Goal: Transaction & Acquisition: Purchase product/service

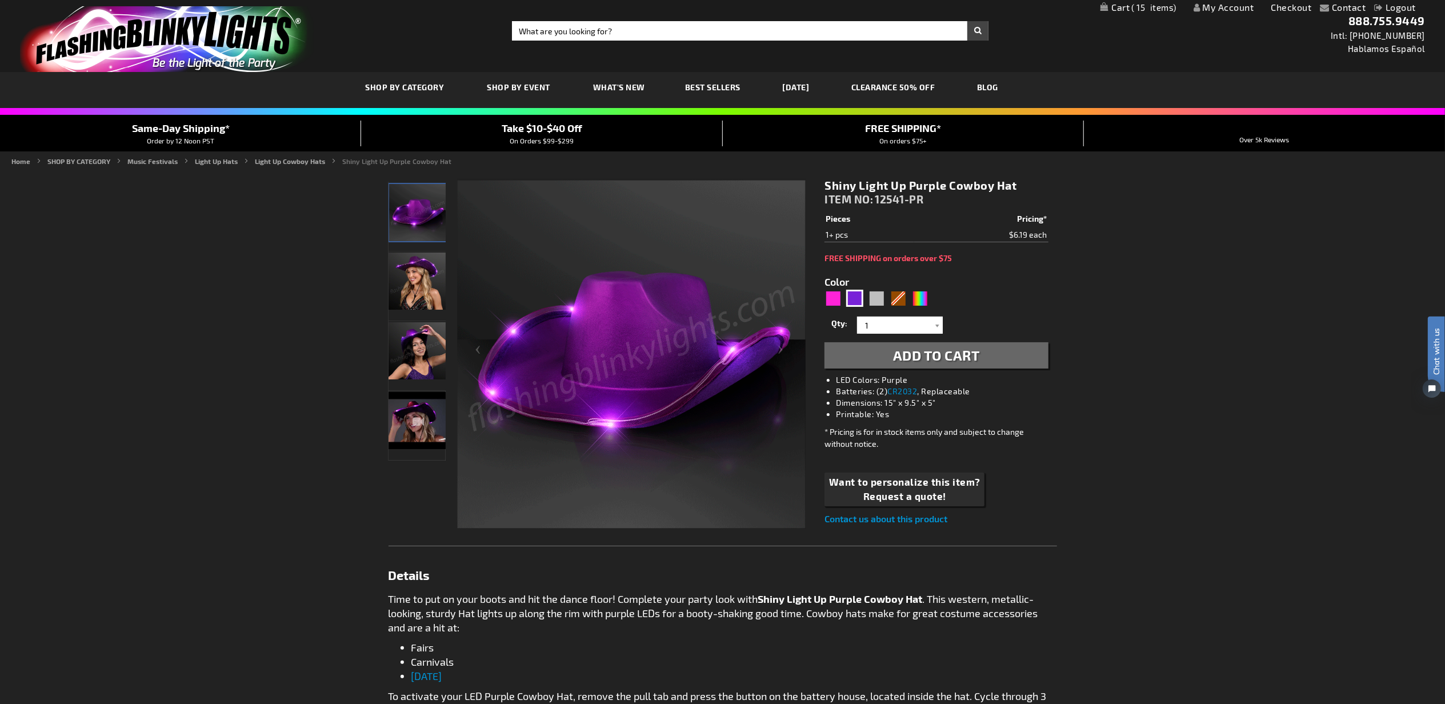
drag, startPoint x: 943, startPoint y: 358, endPoint x: 947, endPoint y: 334, distance: 23.8
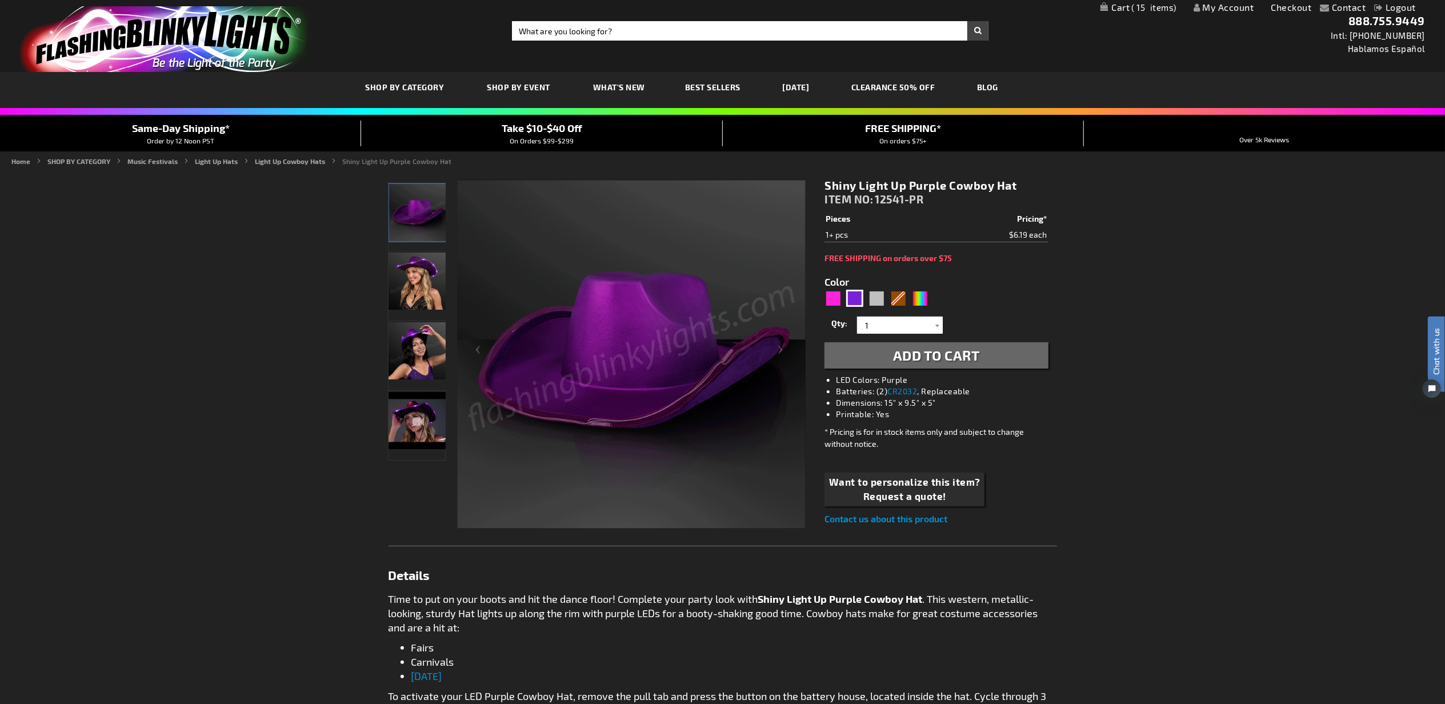
click at [943, 358] on span "Add to Cart" at bounding box center [936, 355] width 87 height 17
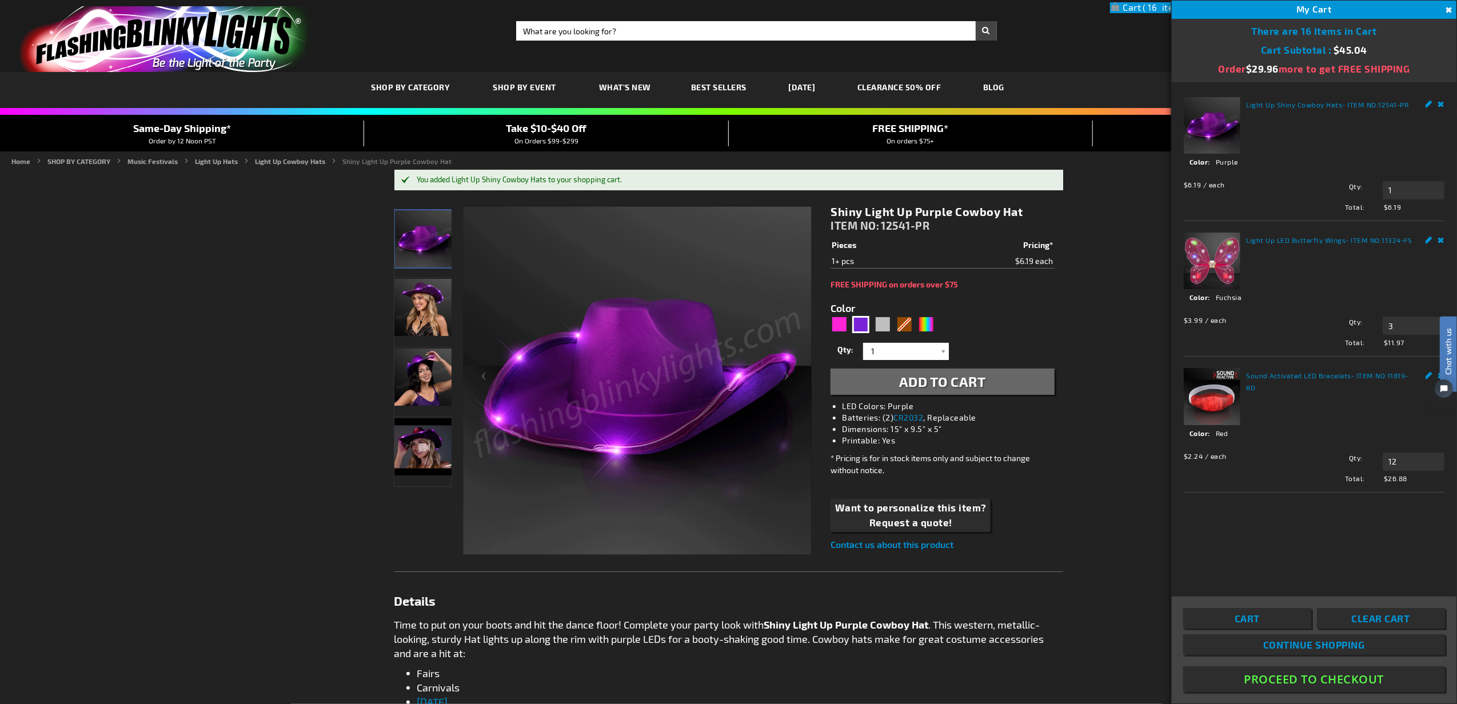
drag, startPoint x: 1267, startPoint y: 622, endPoint x: 1247, endPoint y: 593, distance: 35.4
click at [1267, 622] on link "Cart" at bounding box center [1247, 618] width 128 height 21
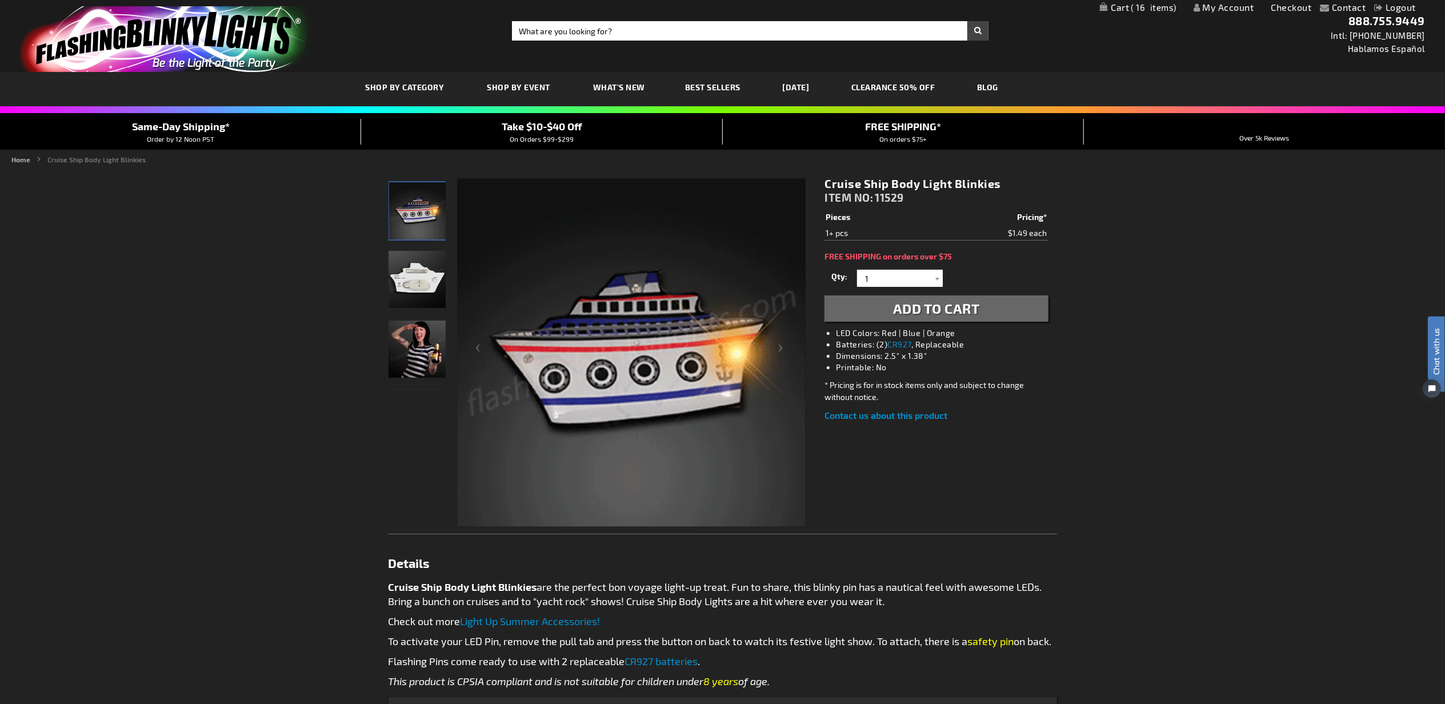
click at [958, 316] on span "Add to Cart" at bounding box center [936, 308] width 87 height 17
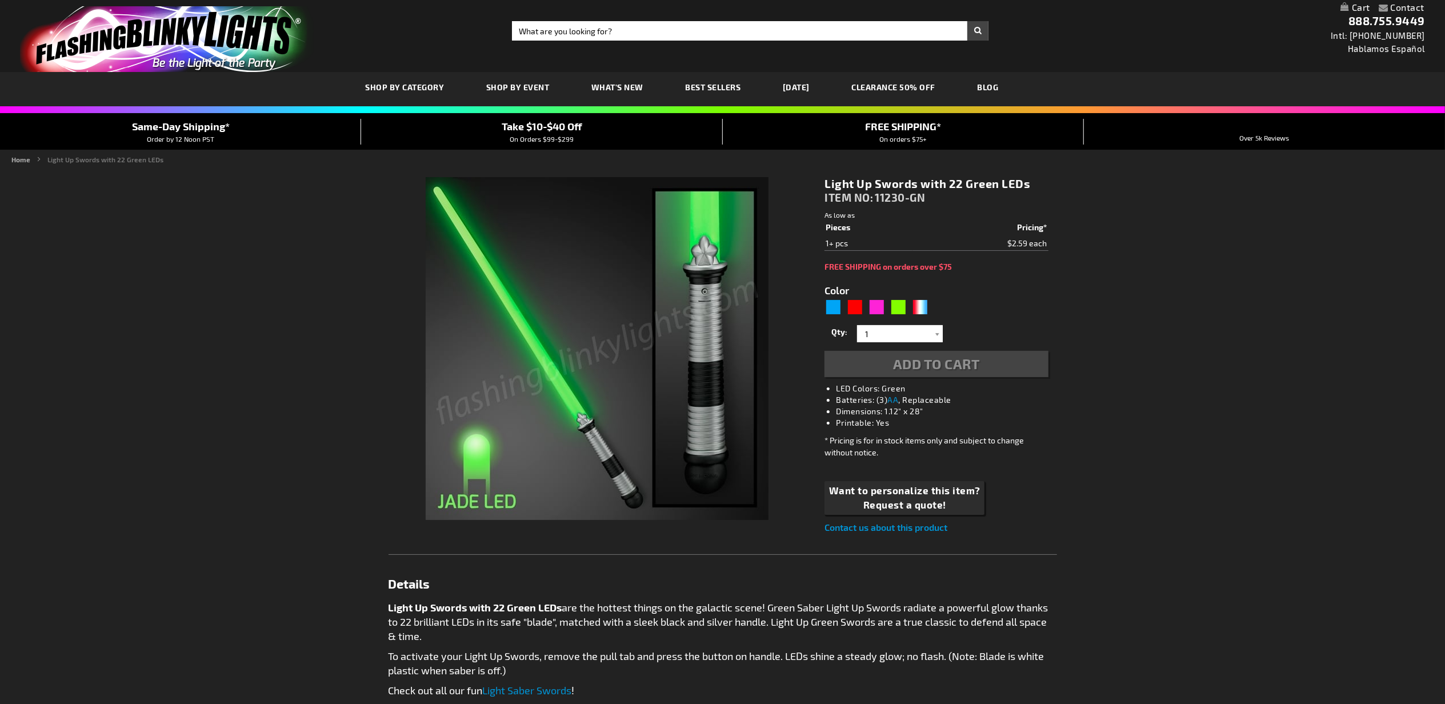
type input "5648"
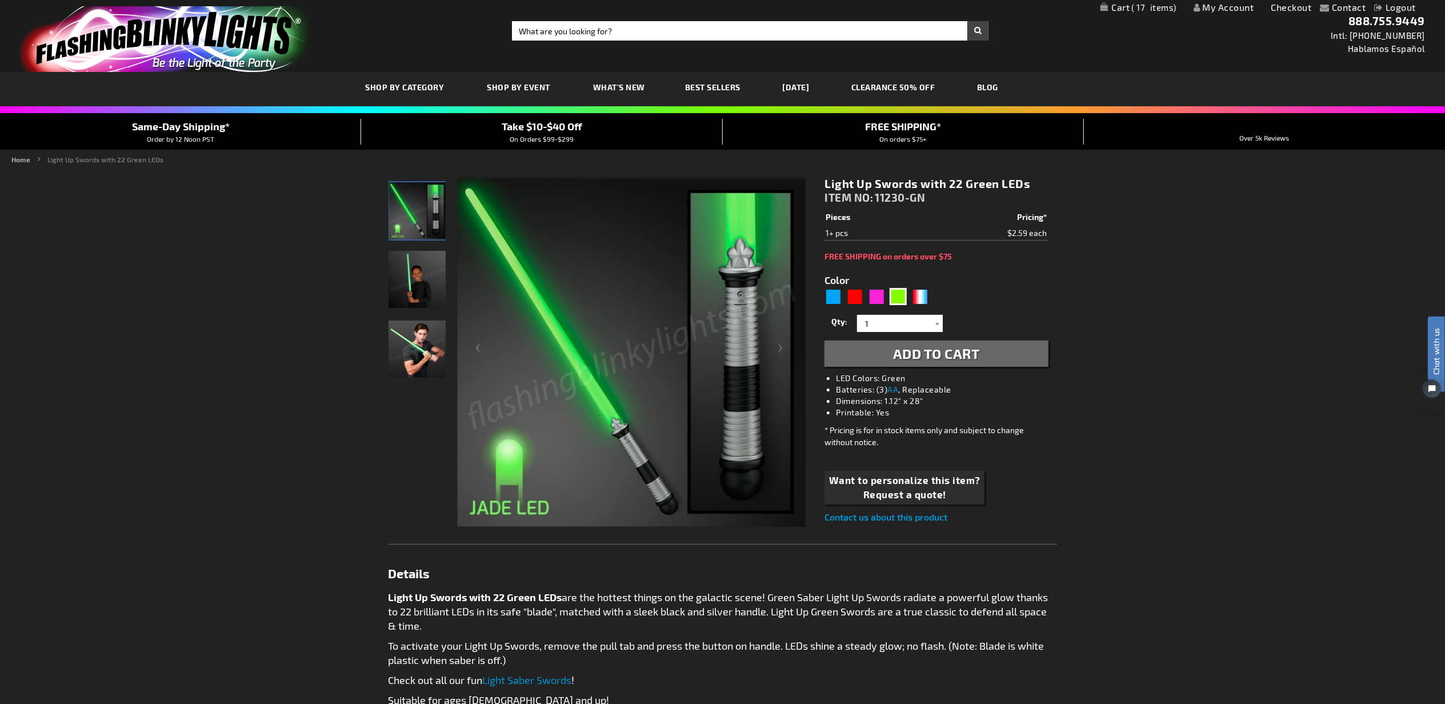
drag, startPoint x: 930, startPoint y: 357, endPoint x: 950, endPoint y: 318, distance: 43.5
click at [930, 357] on span "Add to Cart" at bounding box center [936, 353] width 87 height 17
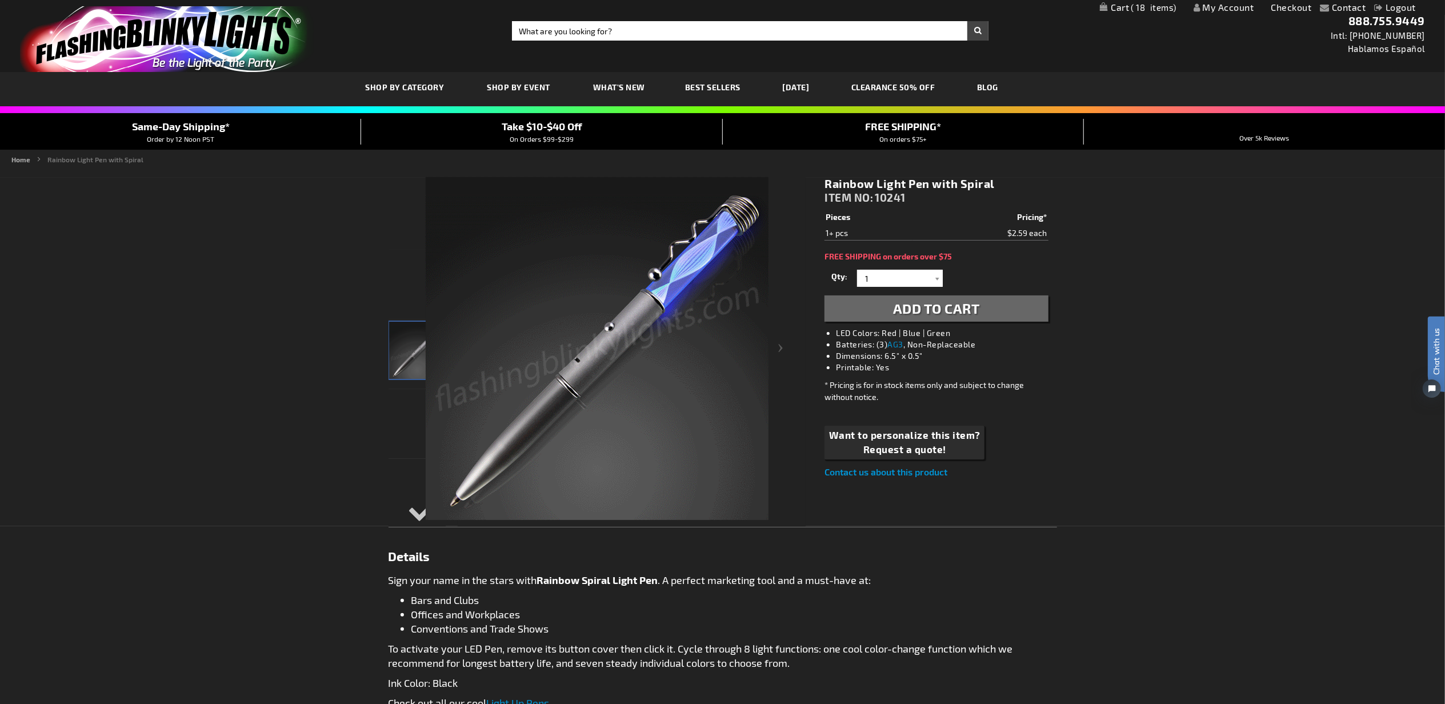
click at [922, 309] on span "Add to Cart" at bounding box center [936, 308] width 87 height 17
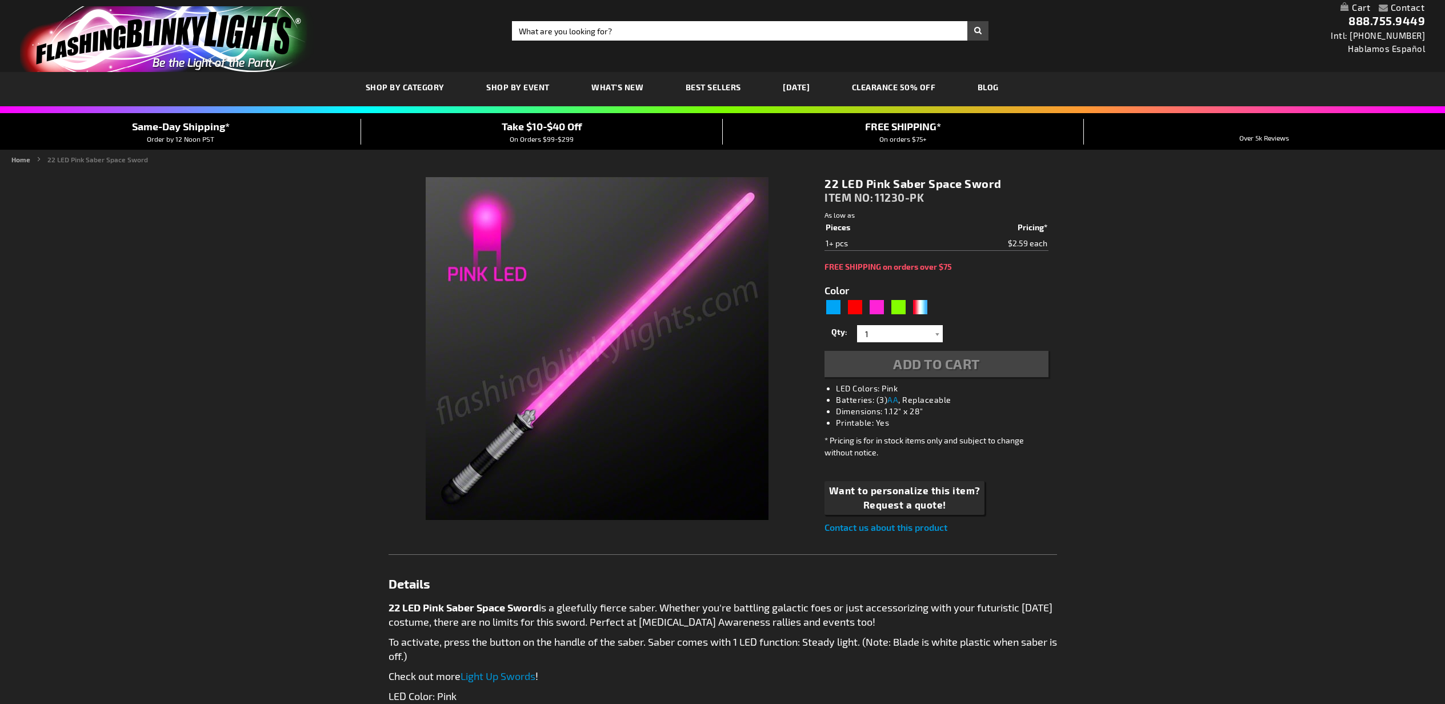
type input "5639"
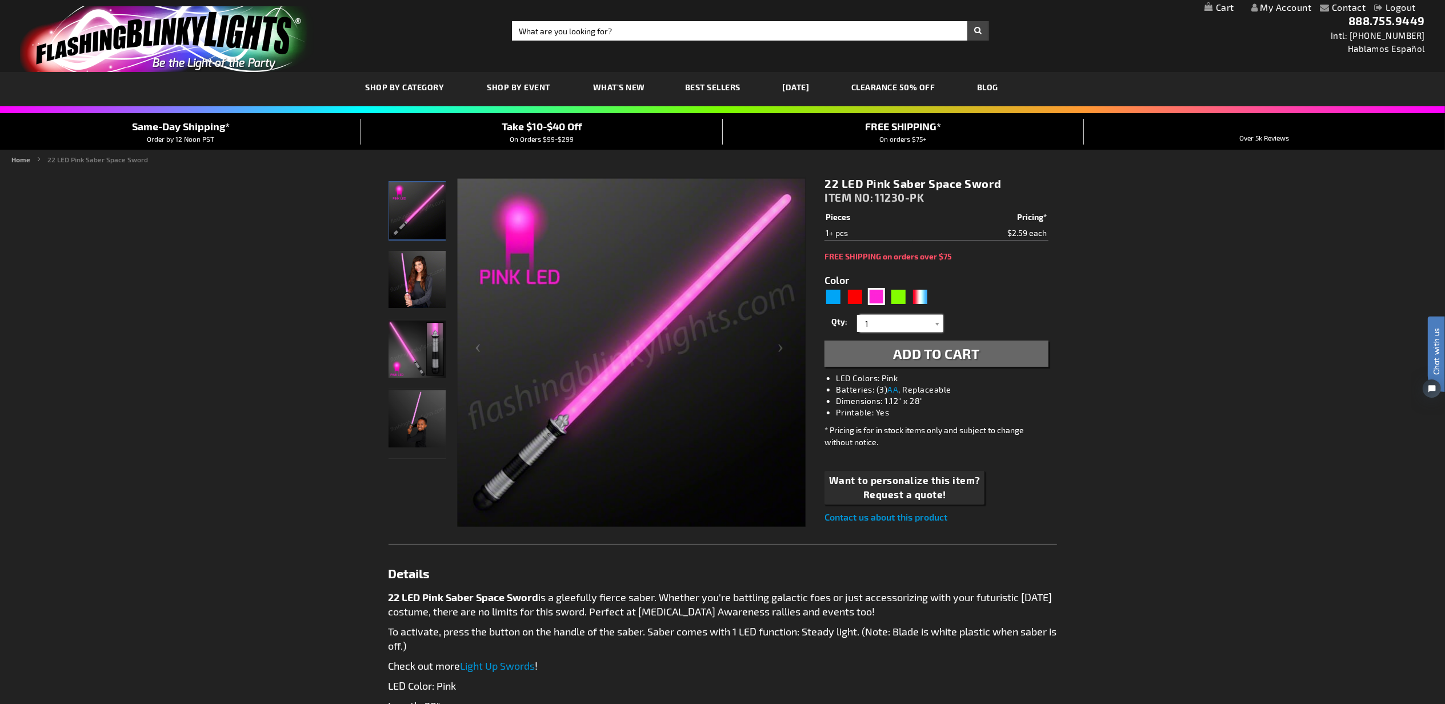
click at [902, 322] on input "1" at bounding box center [901, 323] width 83 height 17
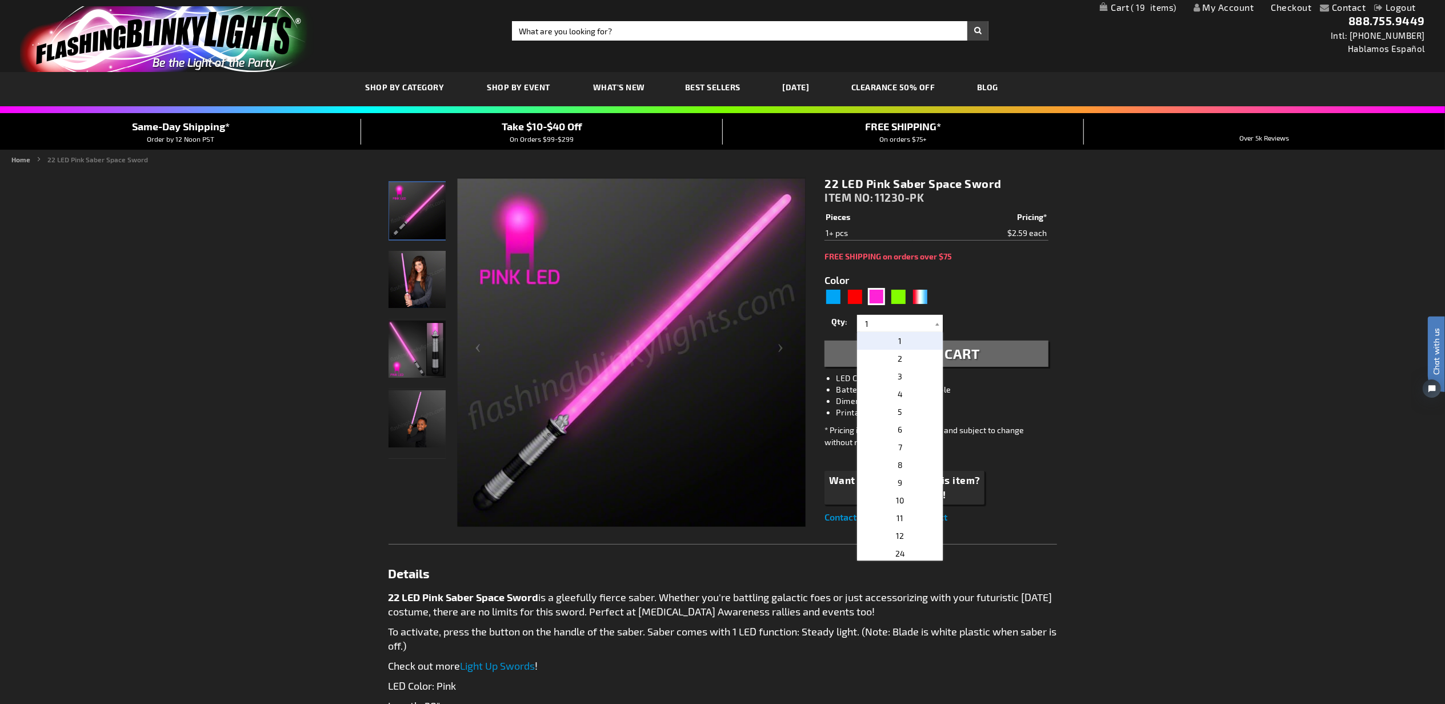
click at [911, 437] on p "6" at bounding box center [900, 430] width 86 height 18
type input "6"
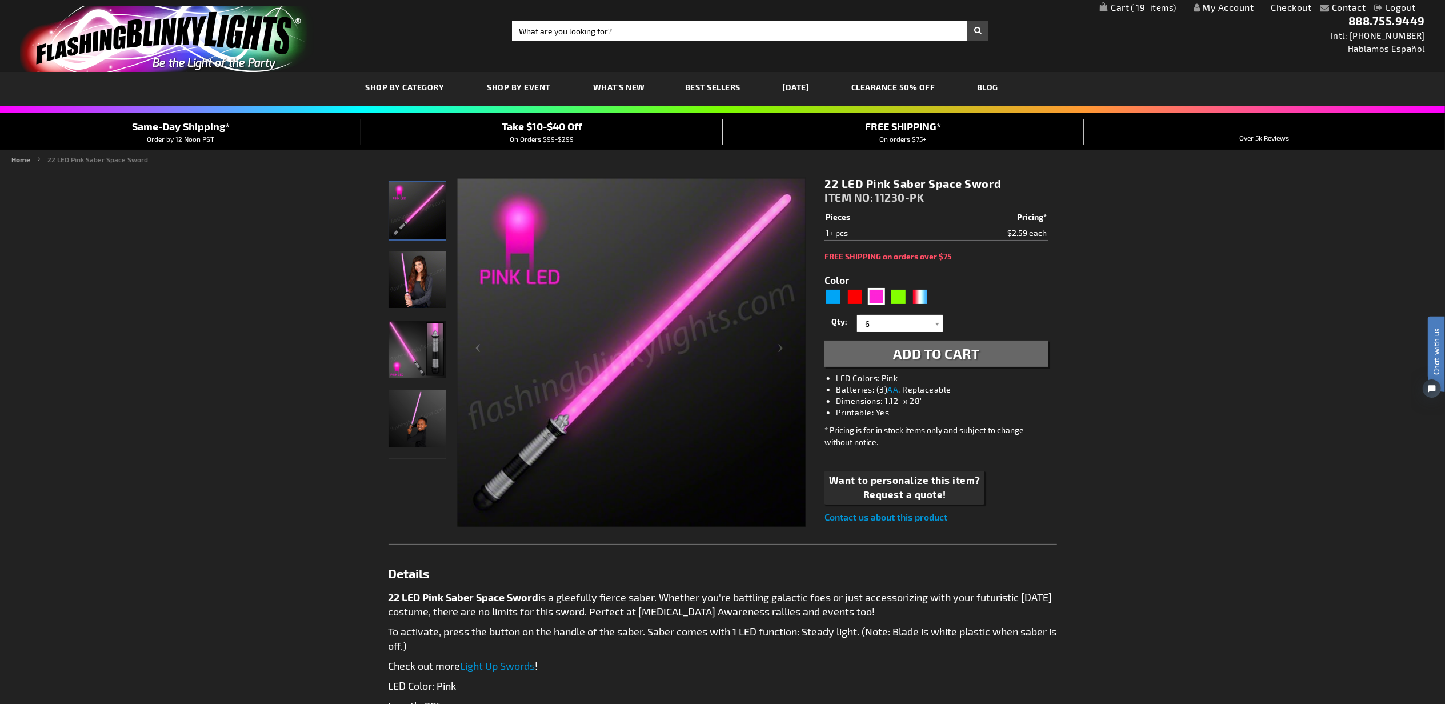
drag, startPoint x: 954, startPoint y: 350, endPoint x: 956, endPoint y: 335, distance: 15.0
click at [954, 350] on span "Add to Cart" at bounding box center [936, 353] width 87 height 17
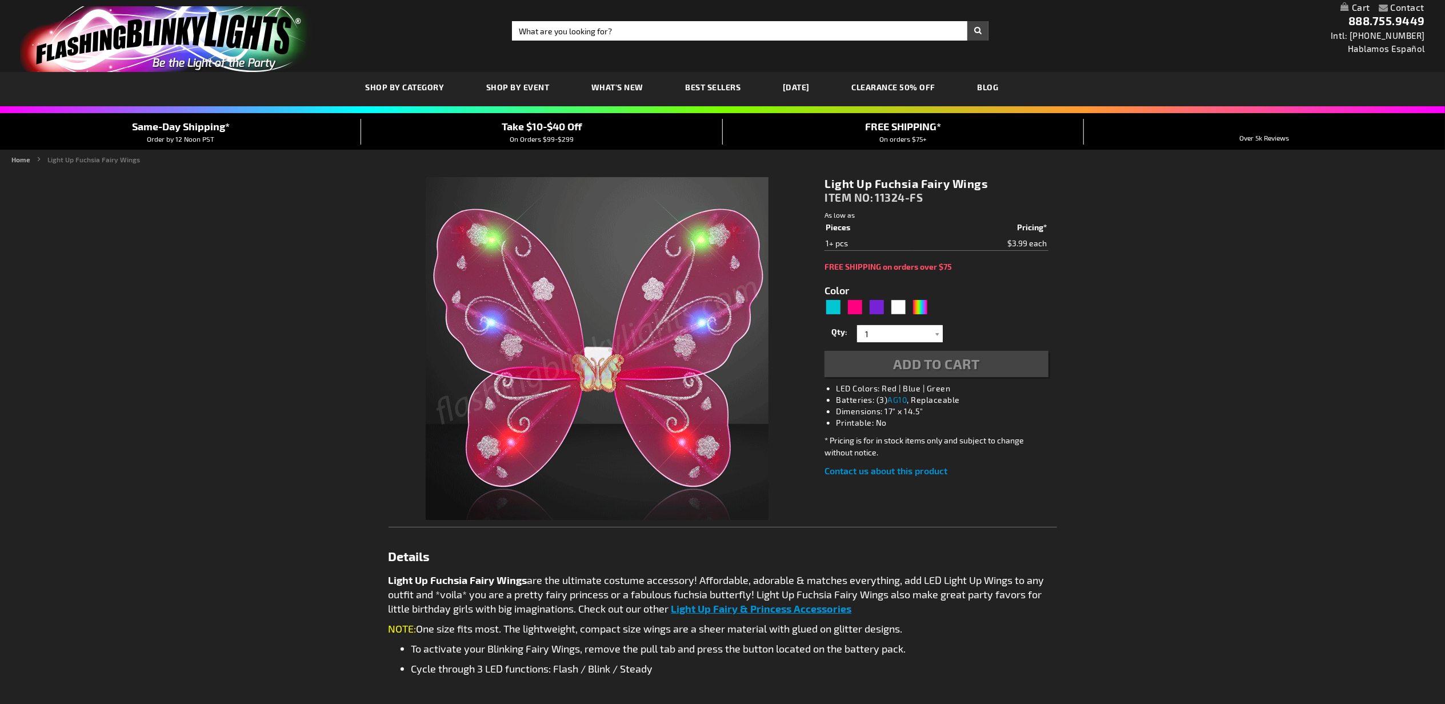
type input "5669"
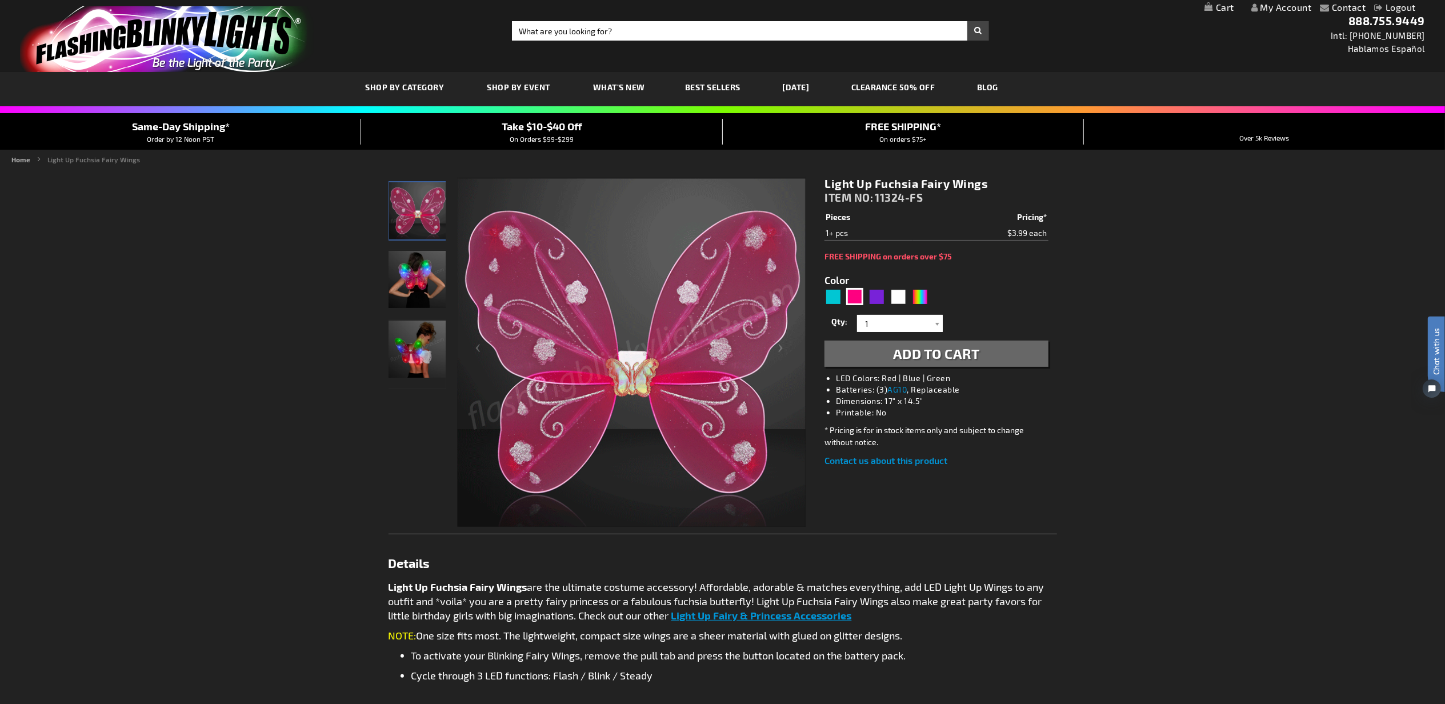
drag, startPoint x: 918, startPoint y: 349, endPoint x: 926, endPoint y: 294, distance: 55.4
click at [918, 349] on span "Add to Cart" at bounding box center [936, 353] width 87 height 17
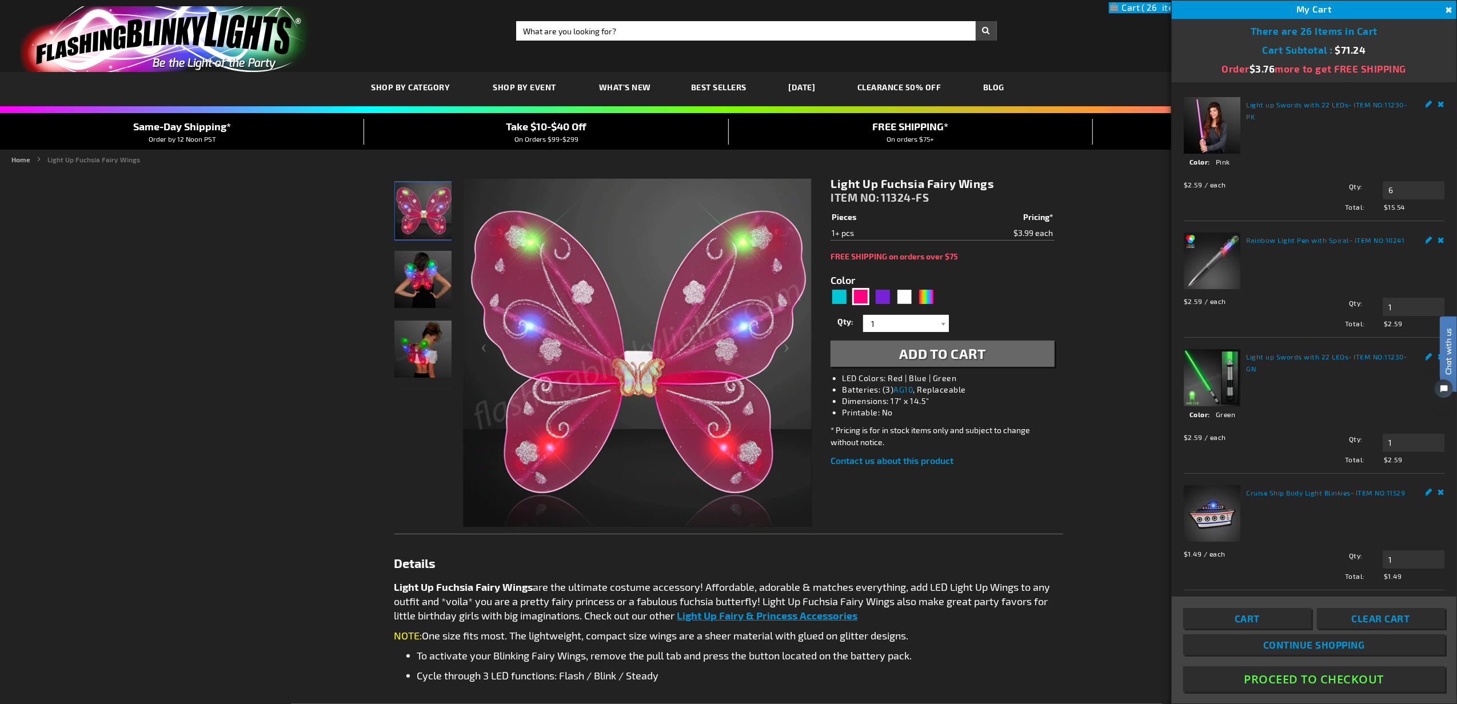
click at [1369, 673] on button "Proceed To Checkout" at bounding box center [1314, 679] width 262 height 26
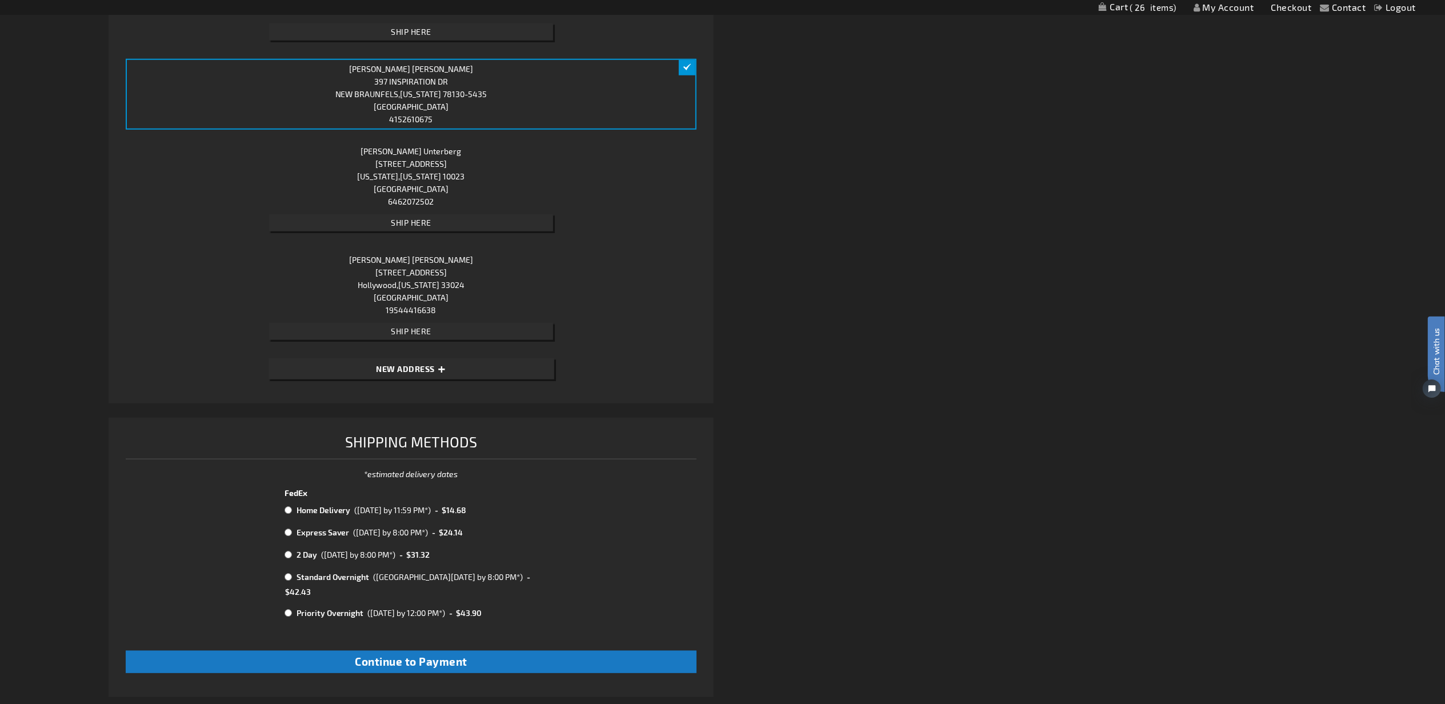
scroll to position [1139, 0]
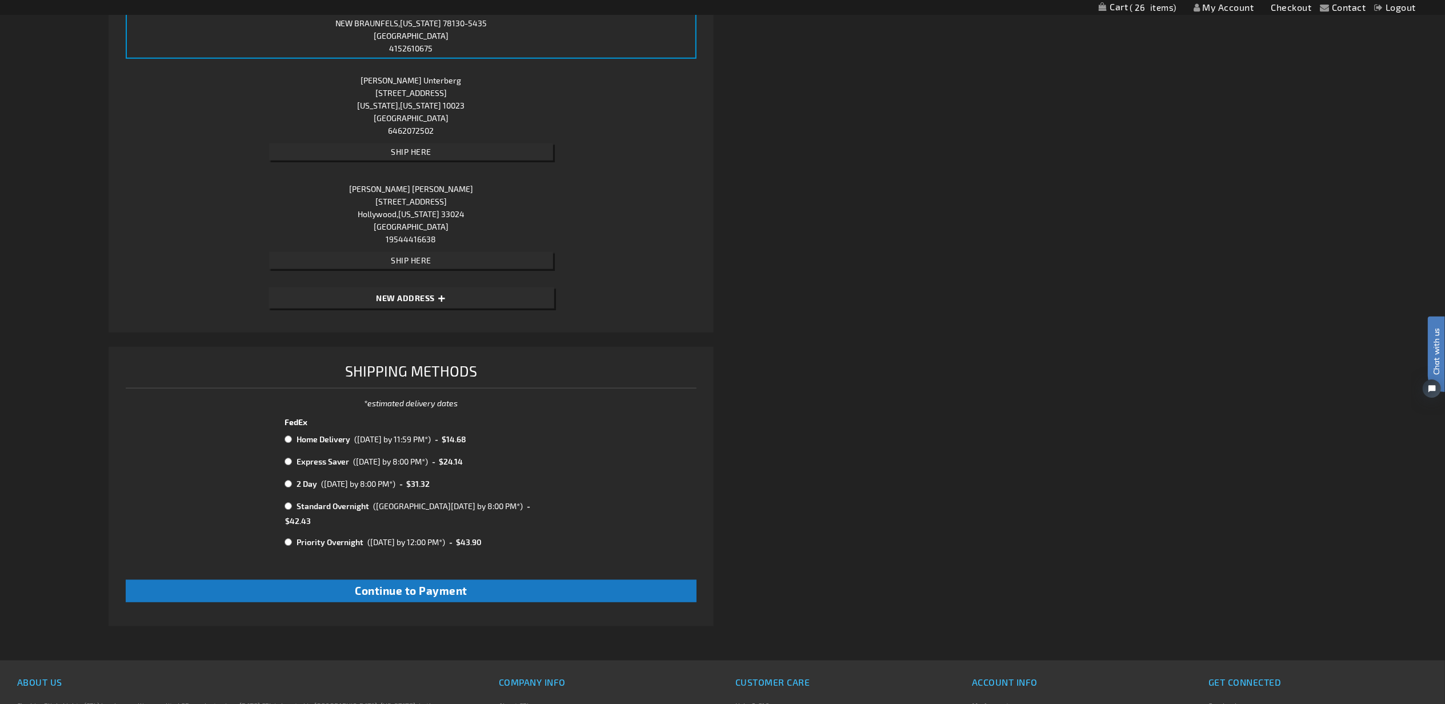
click at [286, 436] on input "radio" at bounding box center [288, 439] width 7 height 9
radio input "true"
click at [421, 584] on span "Continue to Payment" at bounding box center [411, 590] width 113 height 13
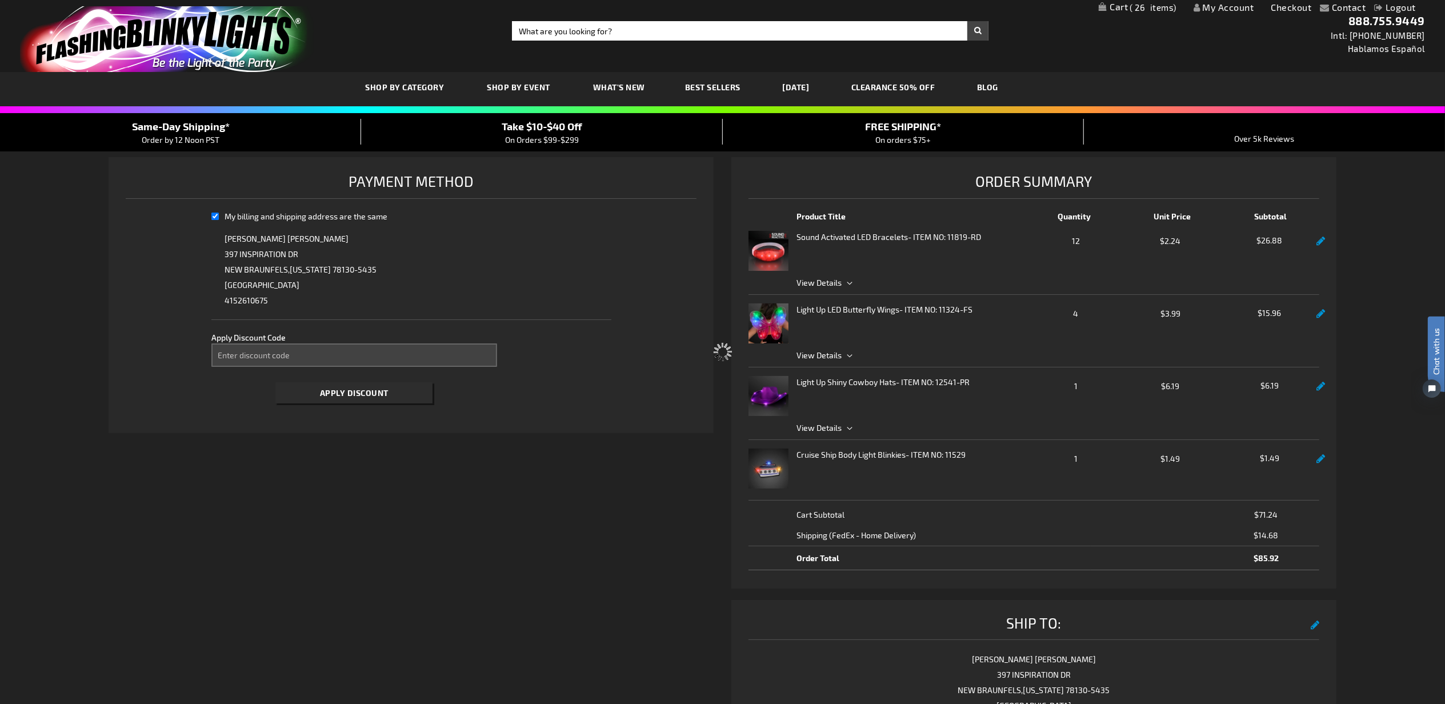
select select "560a9bff6f080f799f51085d74e1708f4973e253"
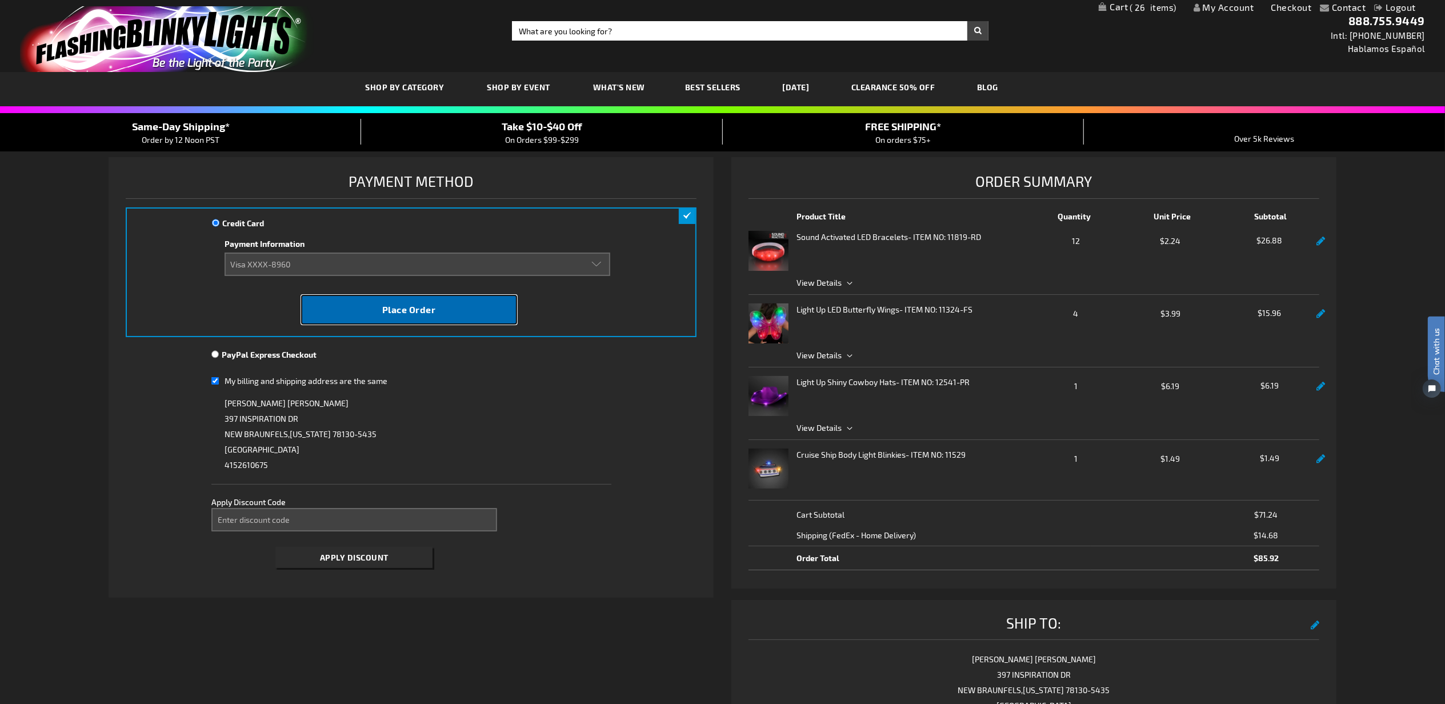
click at [453, 314] on button "Place Order" at bounding box center [409, 310] width 216 height 30
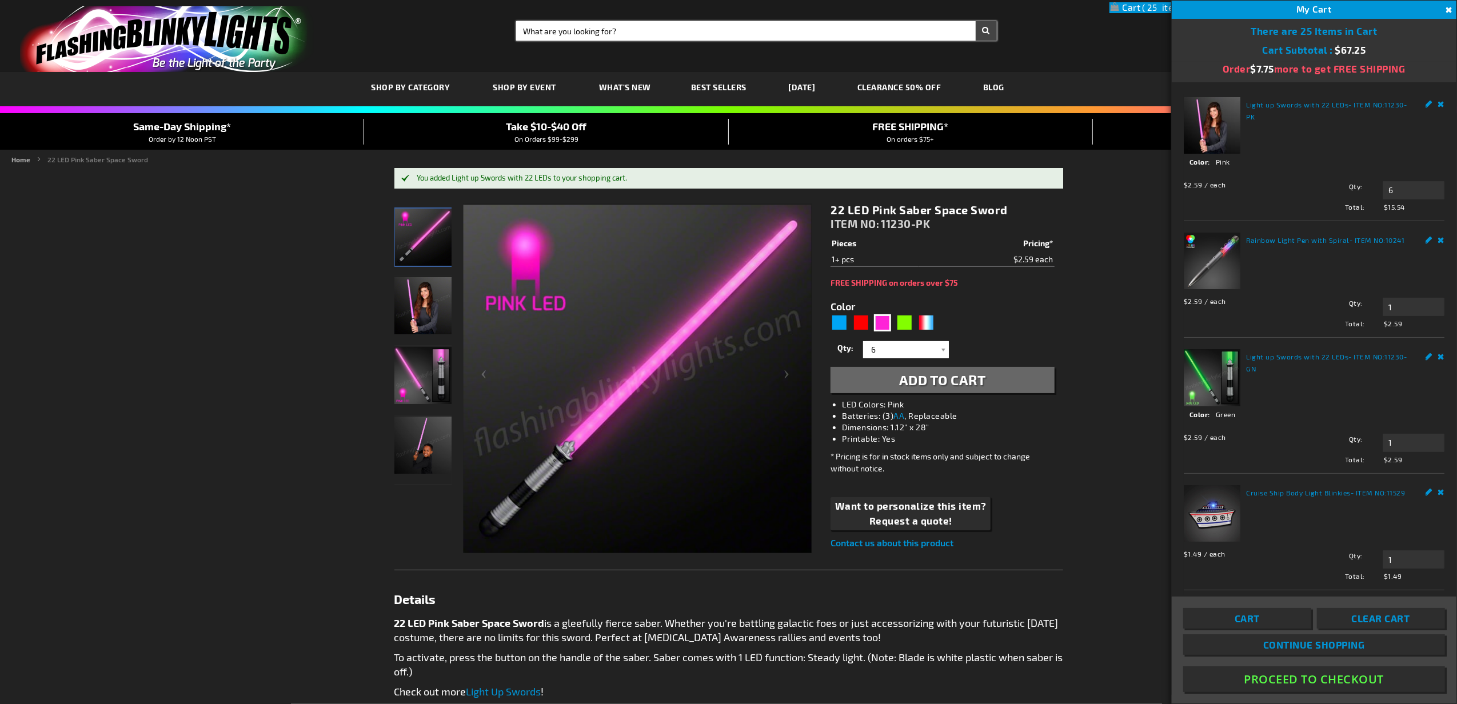
click at [736, 34] on input "Search" at bounding box center [756, 30] width 481 height 19
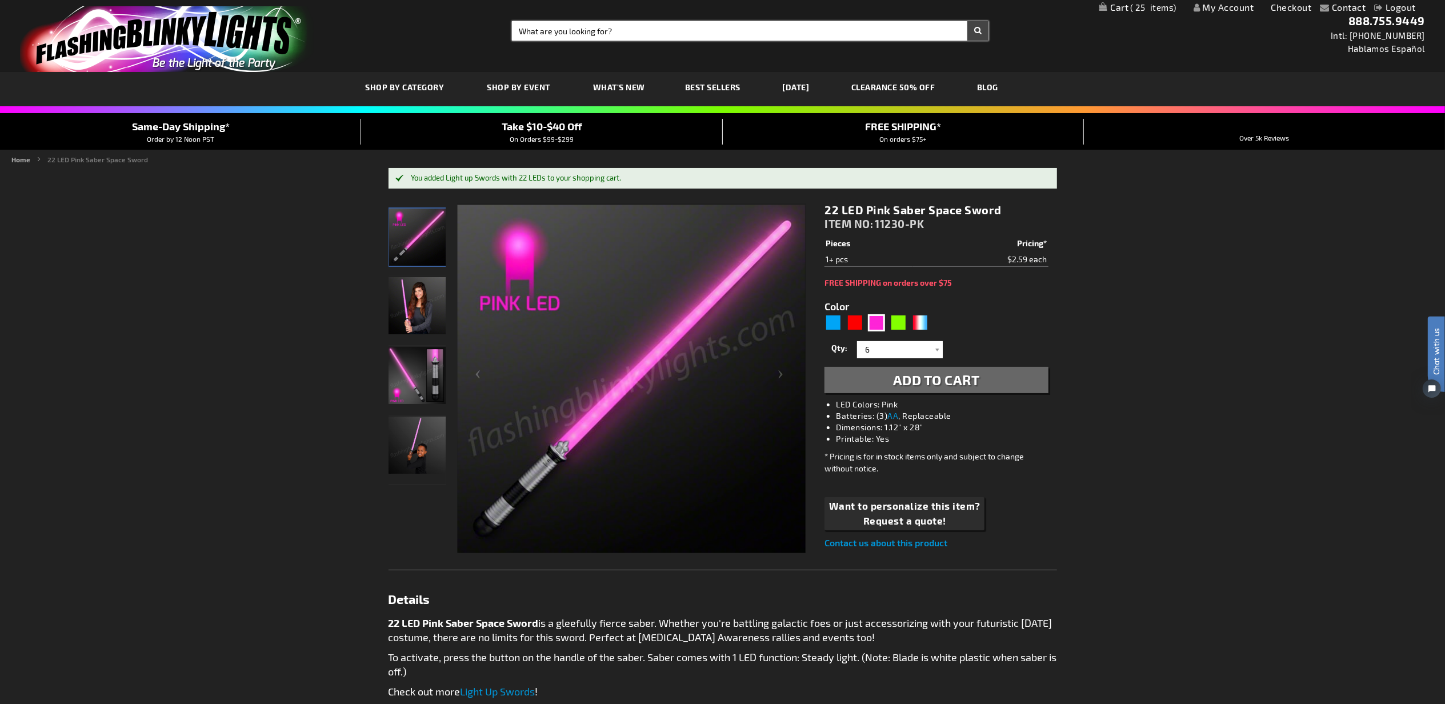
click at [736, 34] on input "Search" at bounding box center [750, 30] width 477 height 19
type input "green noodle"
click at [968, 21] on button "Search" at bounding box center [978, 30] width 21 height 19
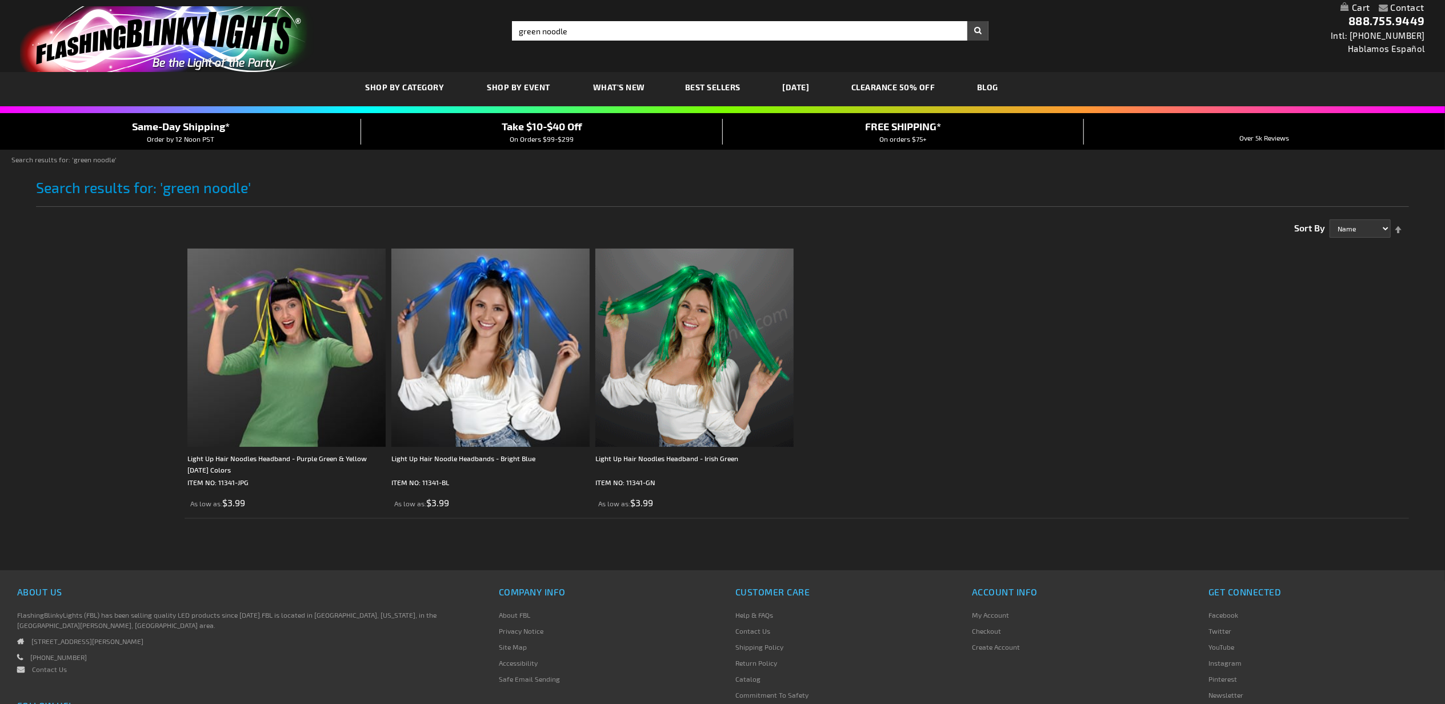
drag, startPoint x: 700, startPoint y: 339, endPoint x: 149, endPoint y: 1, distance: 647.1
click at [700, 339] on img at bounding box center [695, 348] width 198 height 198
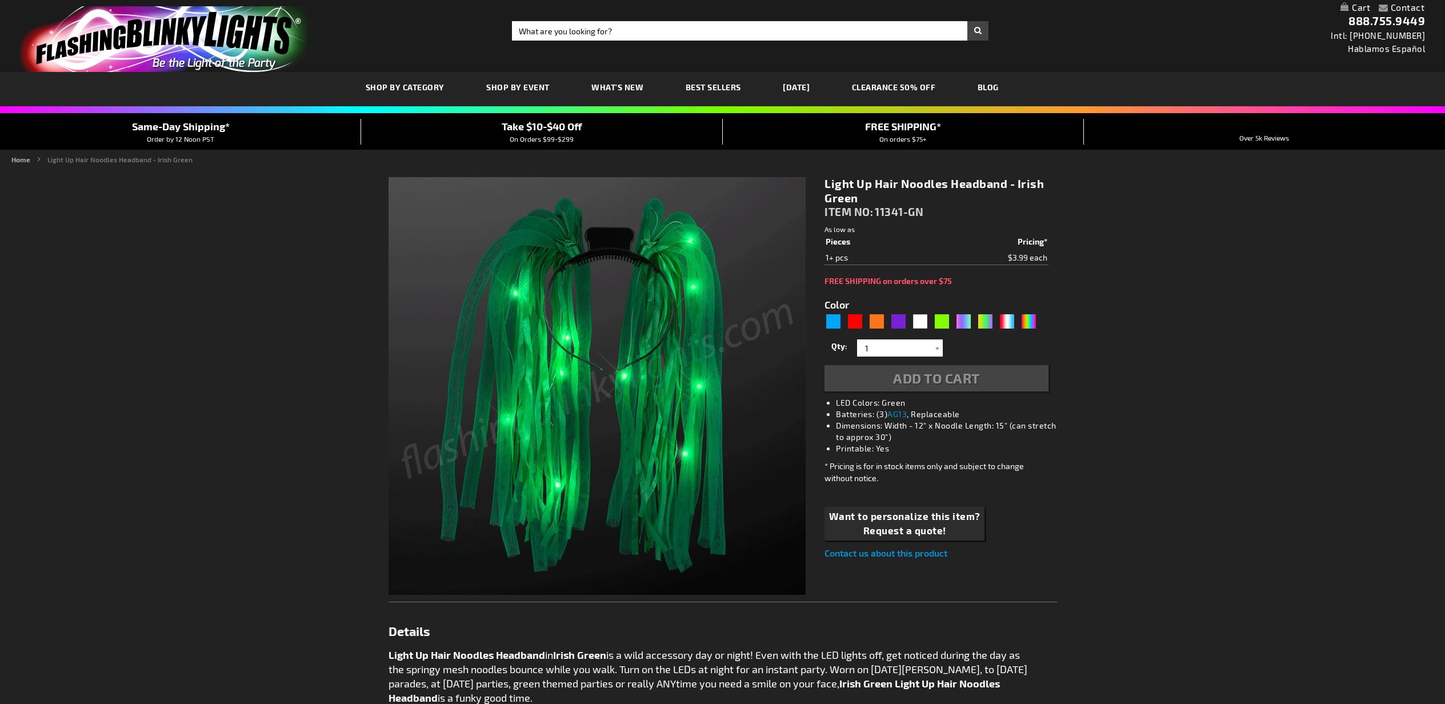
type input "5648"
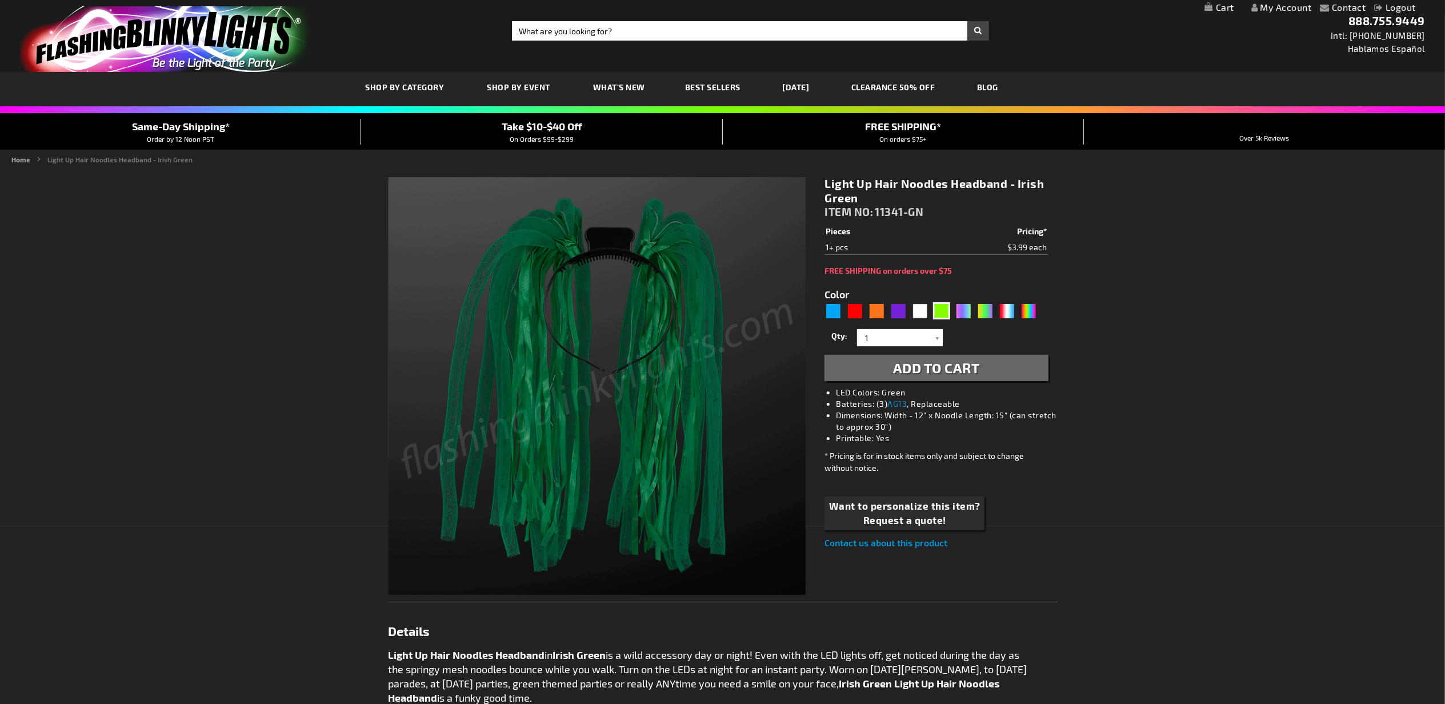
click at [938, 373] on span "Add to Cart" at bounding box center [936, 368] width 87 height 17
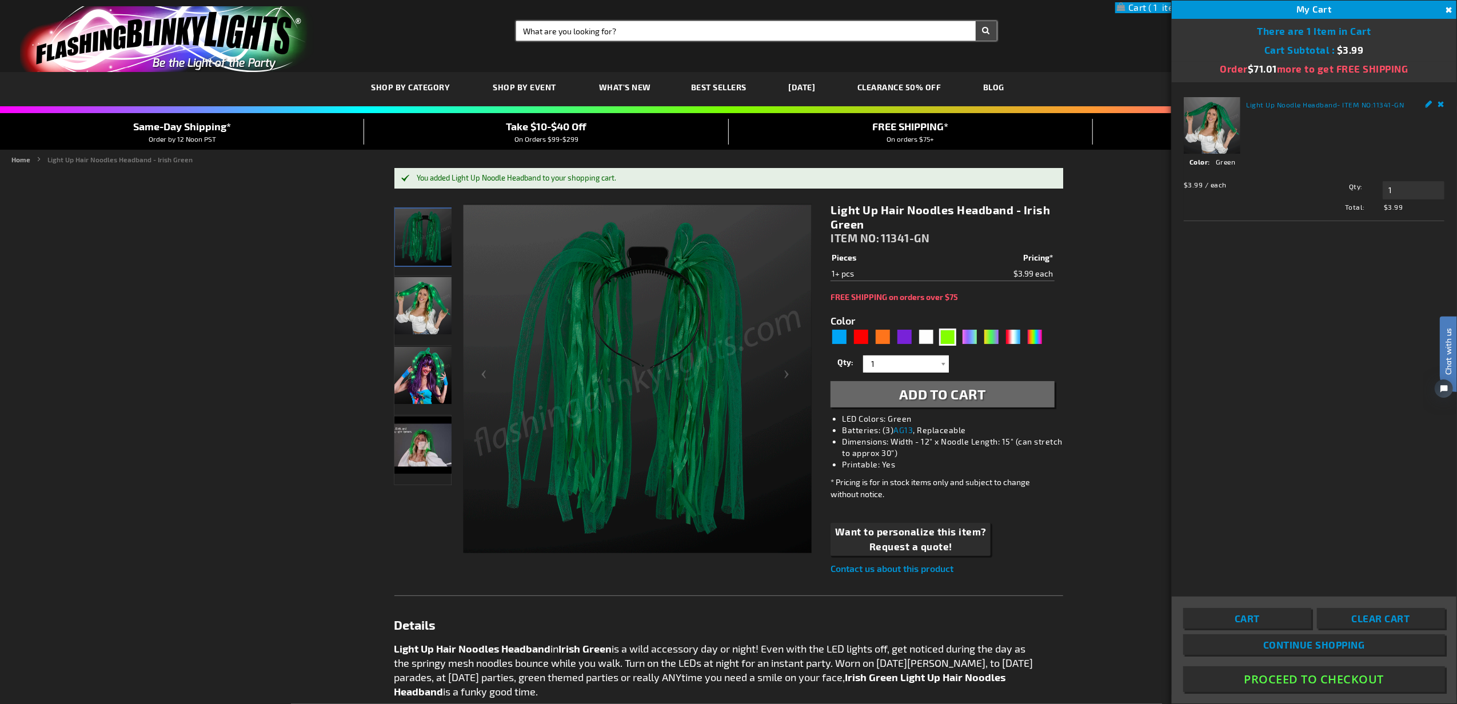
click at [734, 33] on input "Search" at bounding box center [756, 30] width 481 height 19
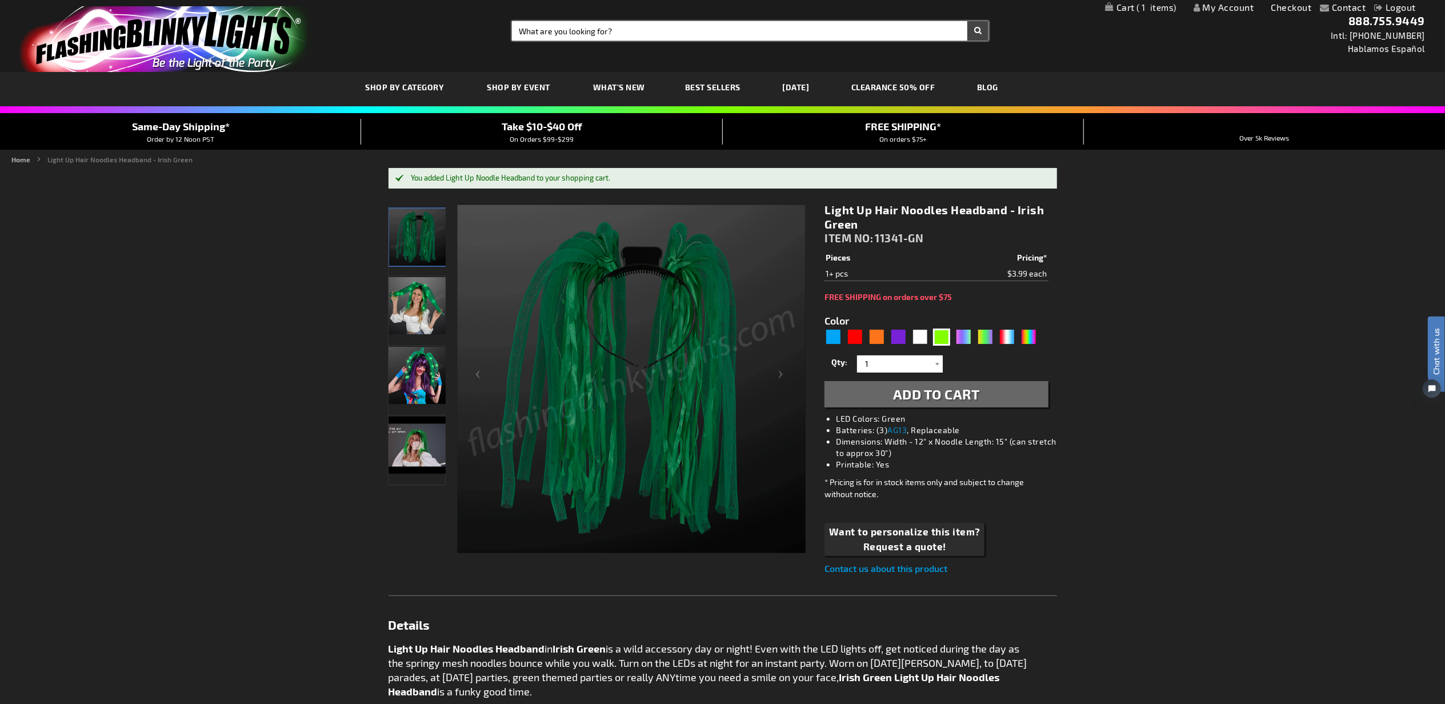
click at [734, 33] on input "Search" at bounding box center [750, 30] width 477 height 19
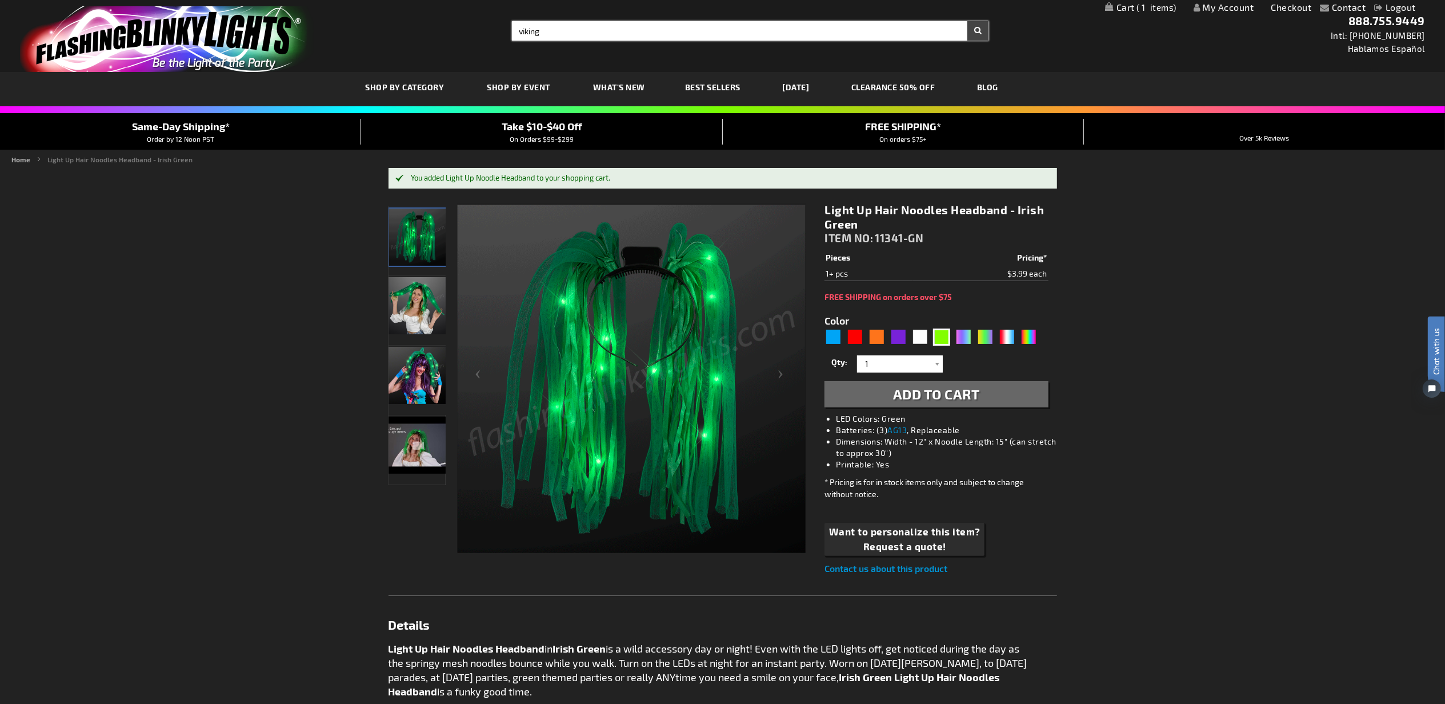
type input "viking"
click at [968, 21] on button "Search" at bounding box center [978, 30] width 21 height 19
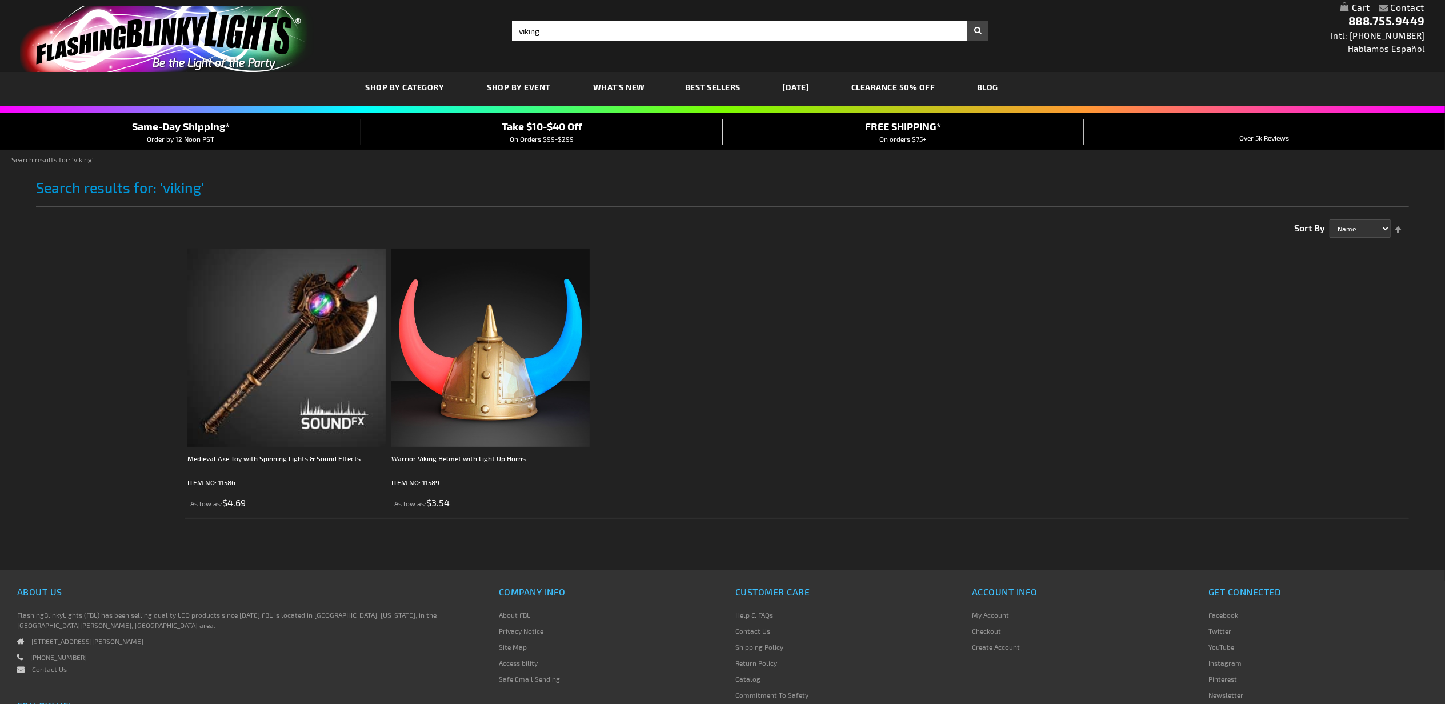
click at [514, 361] on img at bounding box center [491, 348] width 198 height 198
